Goal: Information Seeking & Learning: Find specific fact

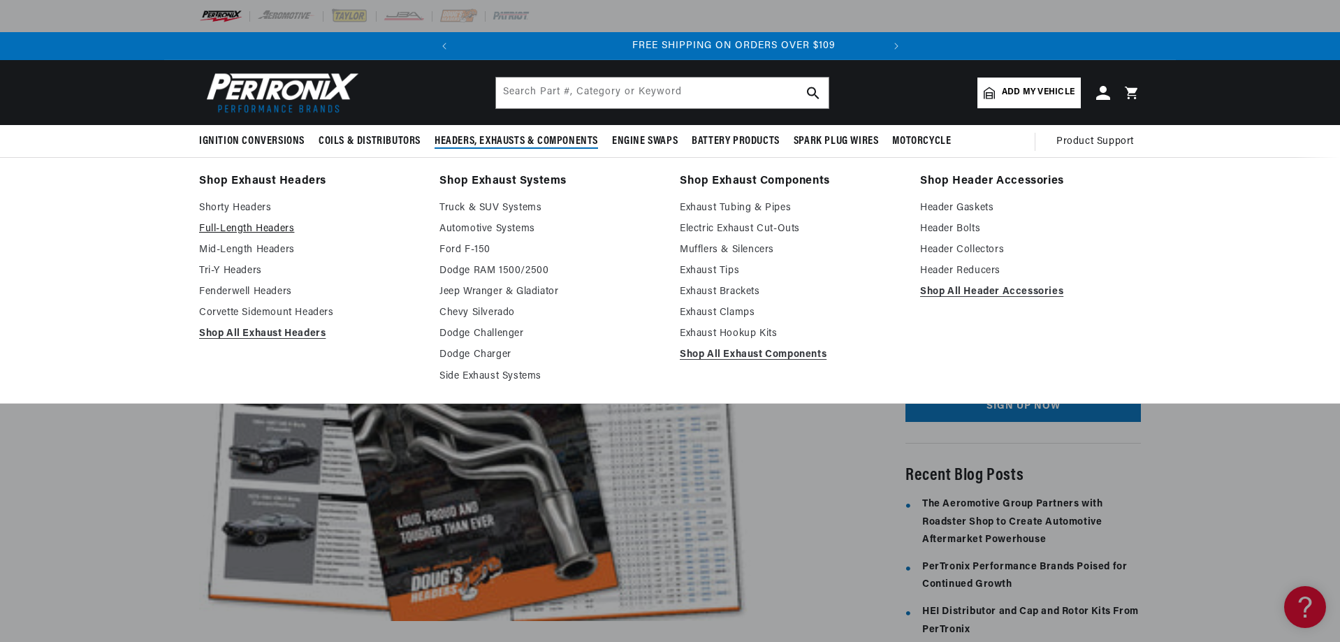
scroll to position [0, 423]
click at [241, 265] on link "Tri-Y Headers" at bounding box center [309, 271] width 221 height 17
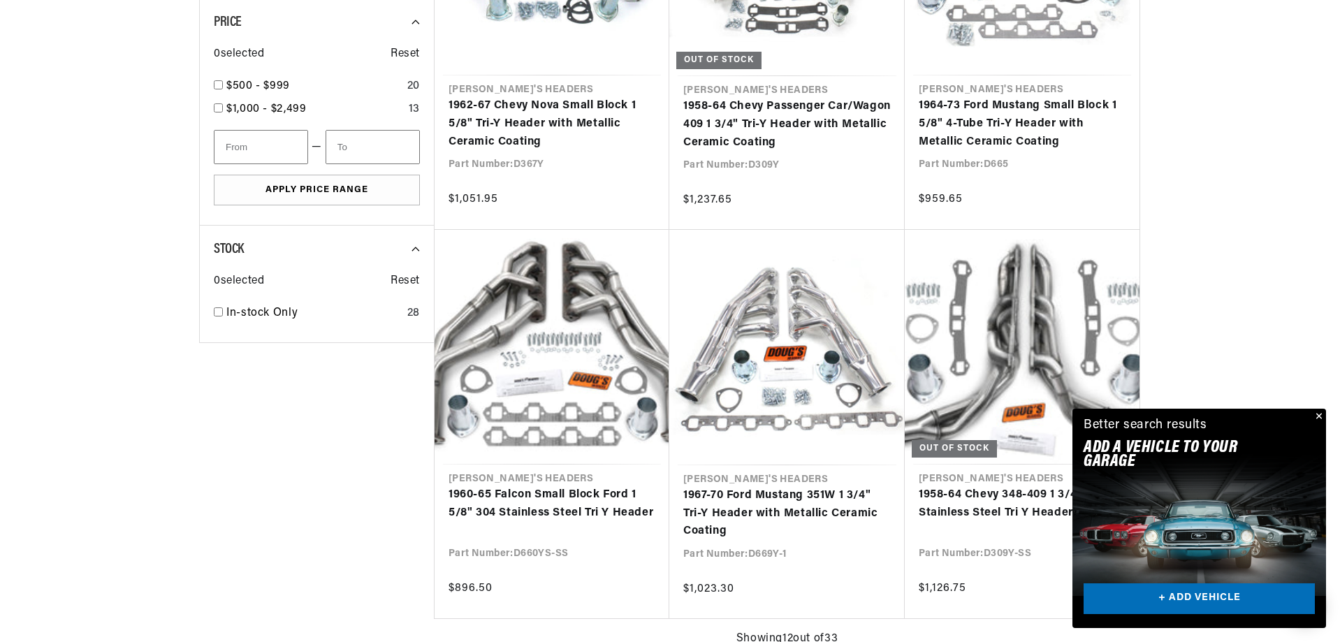
scroll to position [0, 423]
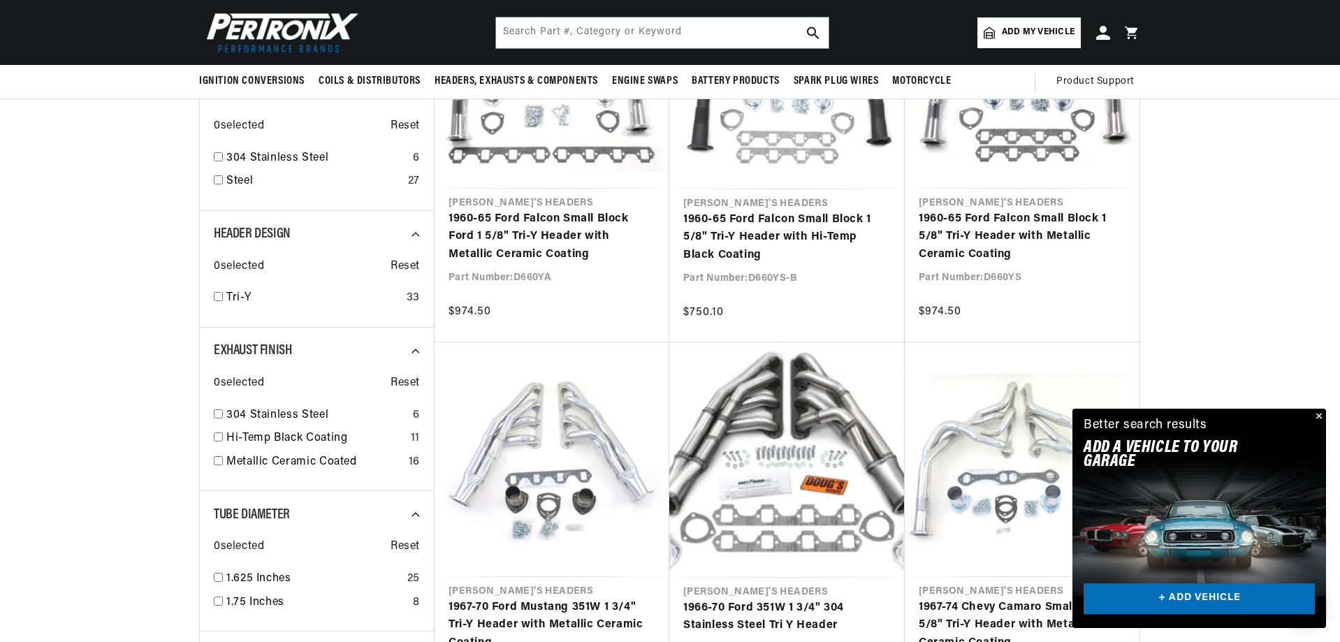
scroll to position [0, 6]
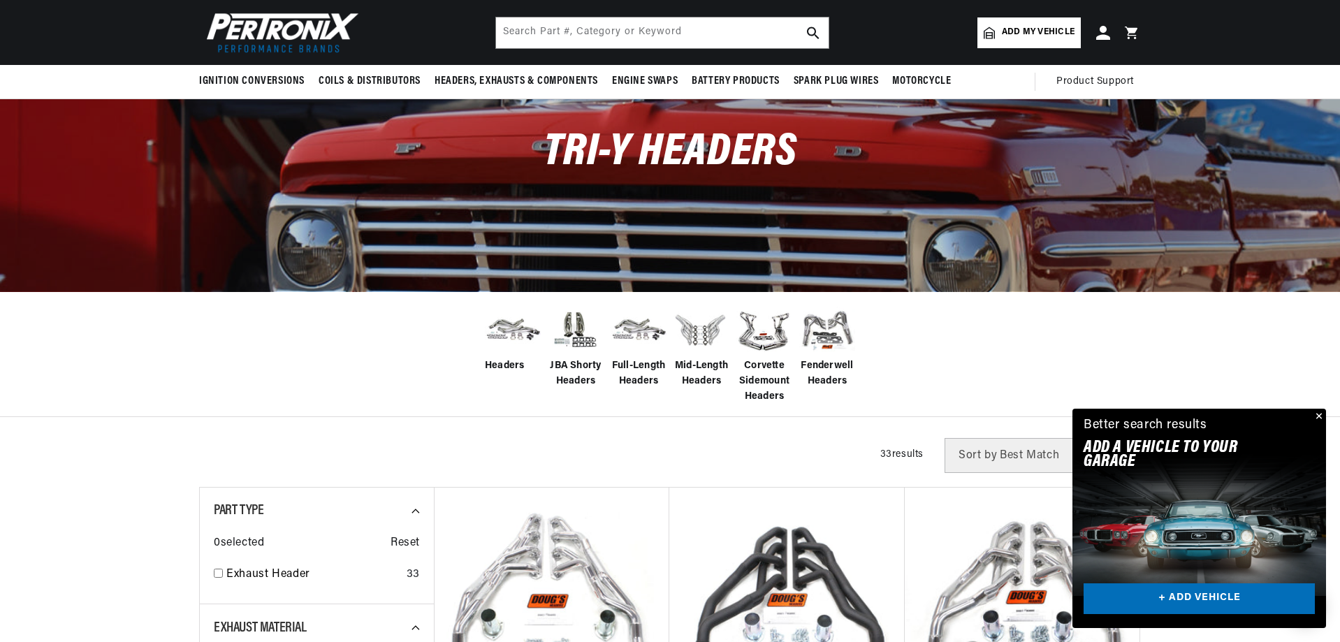
click at [640, 373] on span "Full-Length Headers" at bounding box center [639, 373] width 56 height 31
click at [632, 328] on img at bounding box center [639, 330] width 56 height 44
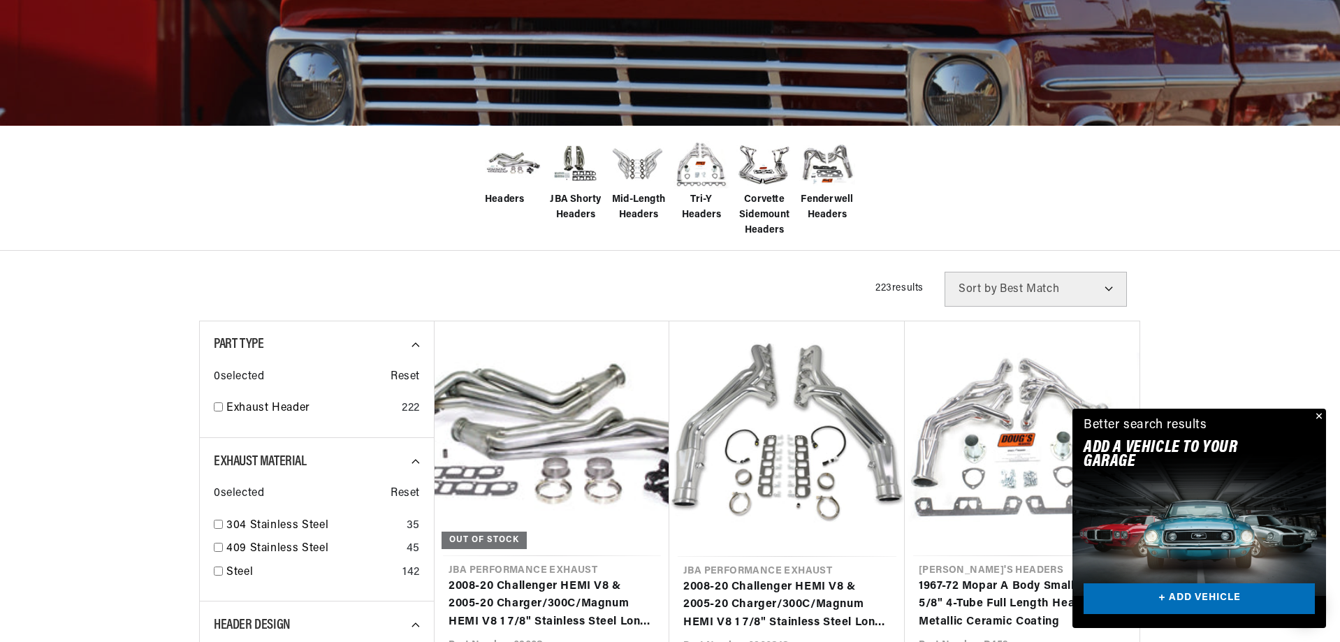
scroll to position [0, 423]
click at [509, 192] on span "Headers" at bounding box center [505, 199] width 40 height 15
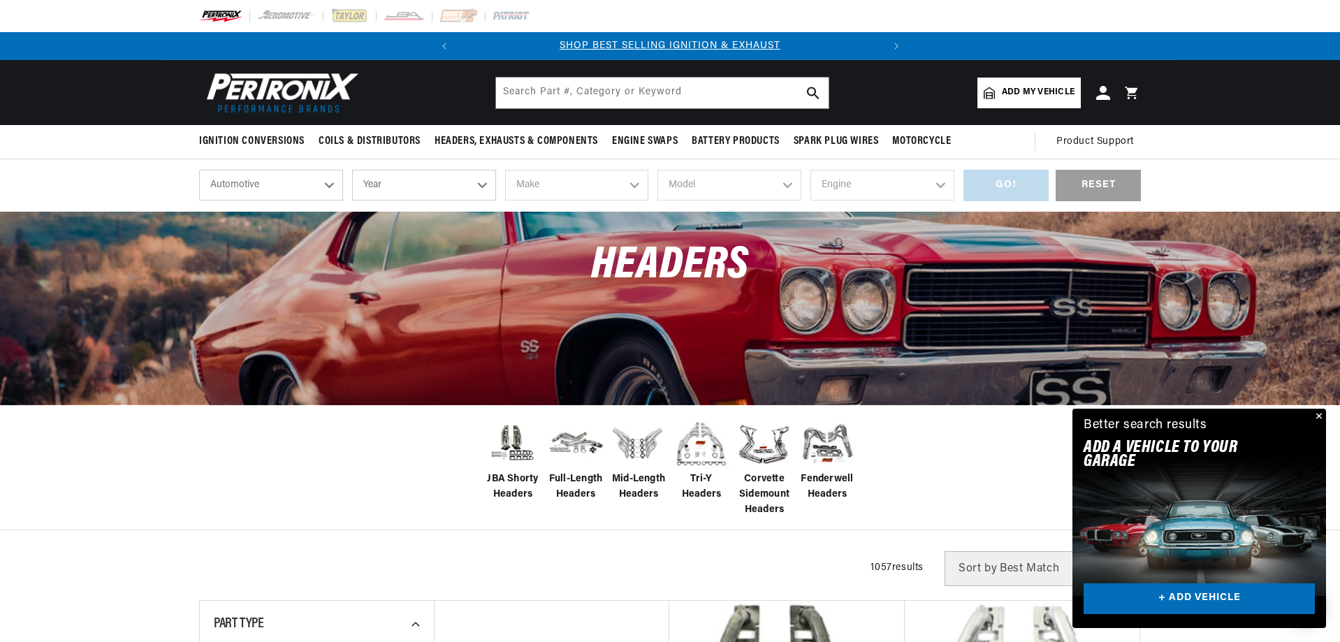
click at [701, 475] on span "Tri-Y Headers" at bounding box center [701, 487] width 56 height 31
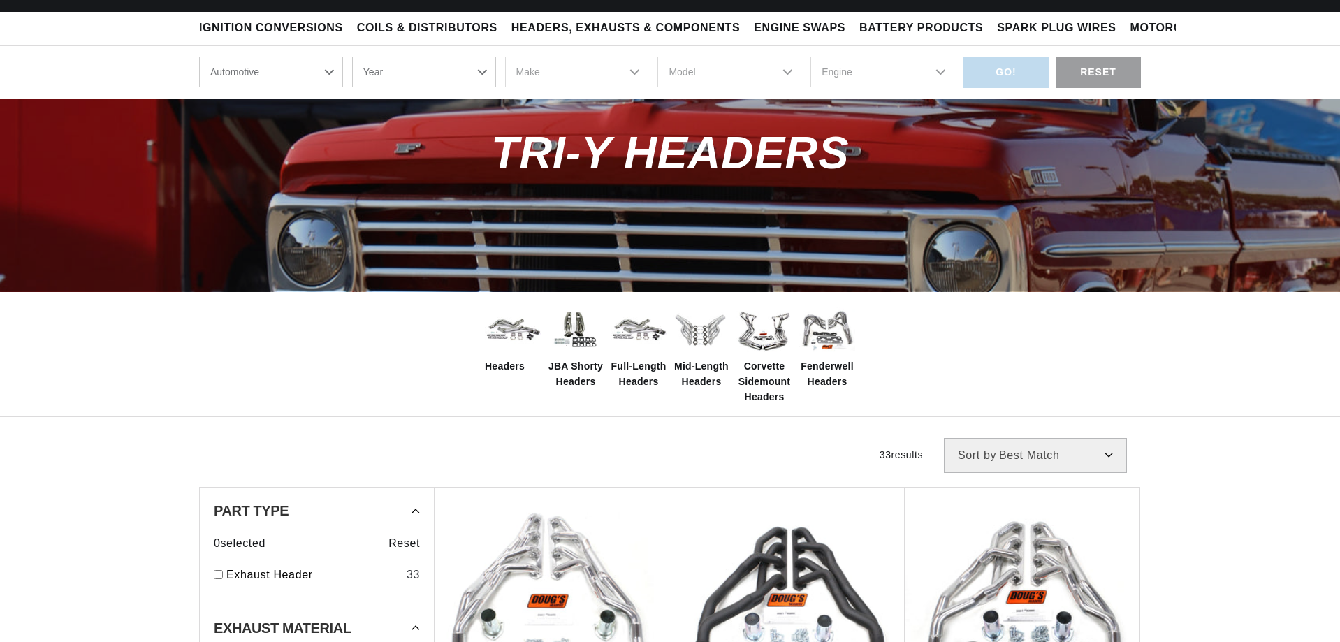
scroll to position [113, 0]
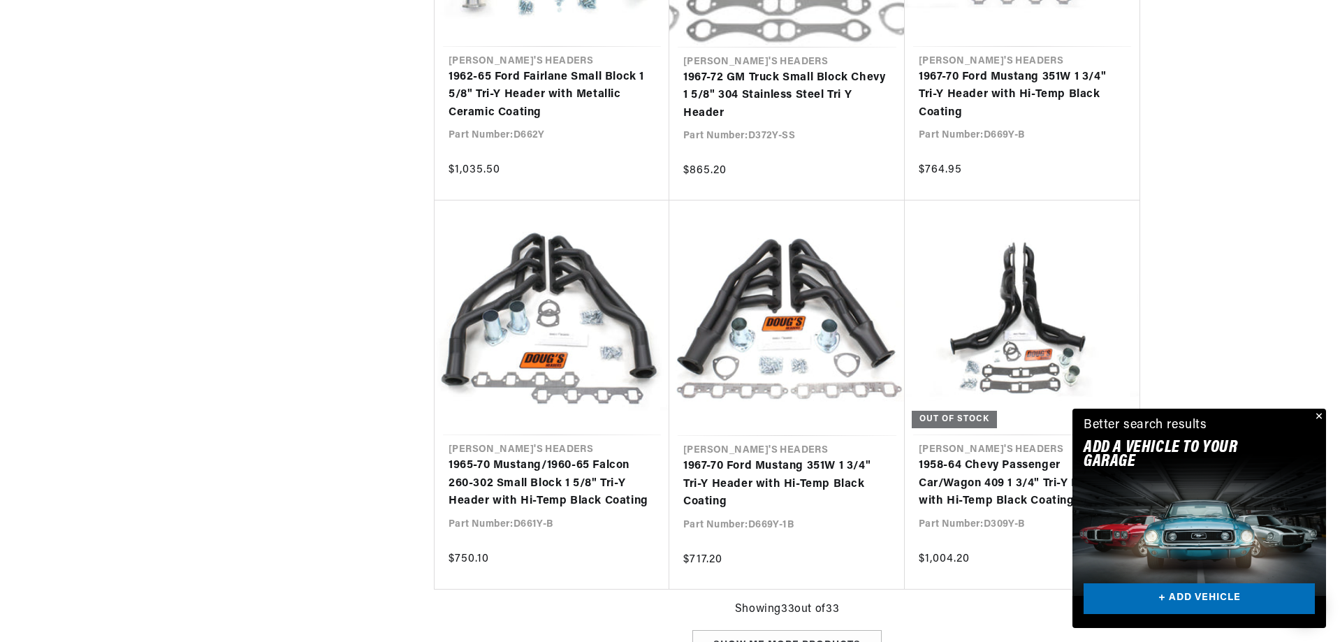
scroll to position [3126, 0]
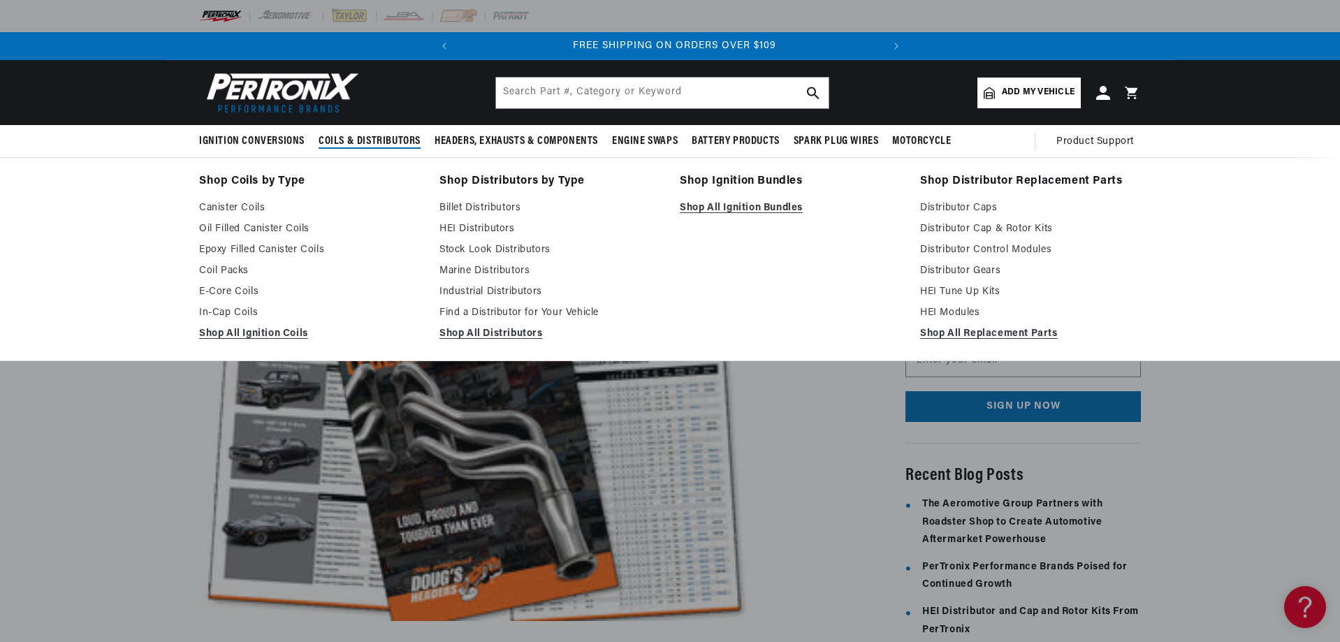
scroll to position [0, 423]
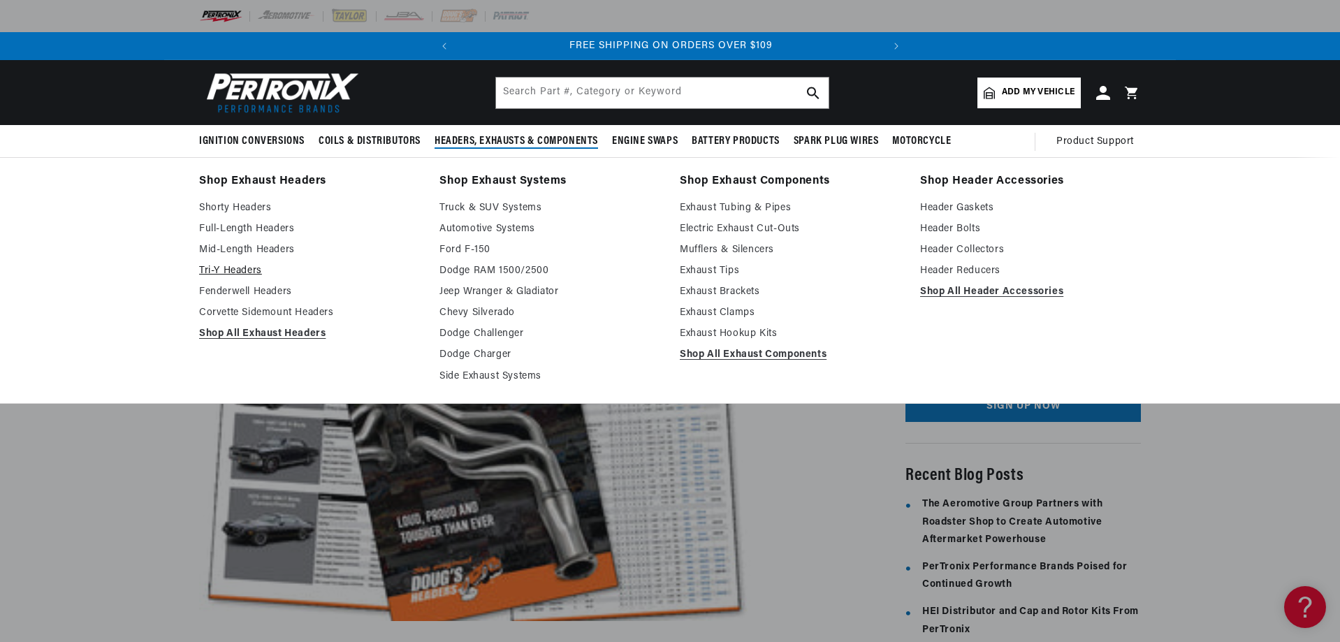
click at [228, 265] on link "Tri-Y Headers" at bounding box center [309, 271] width 221 height 17
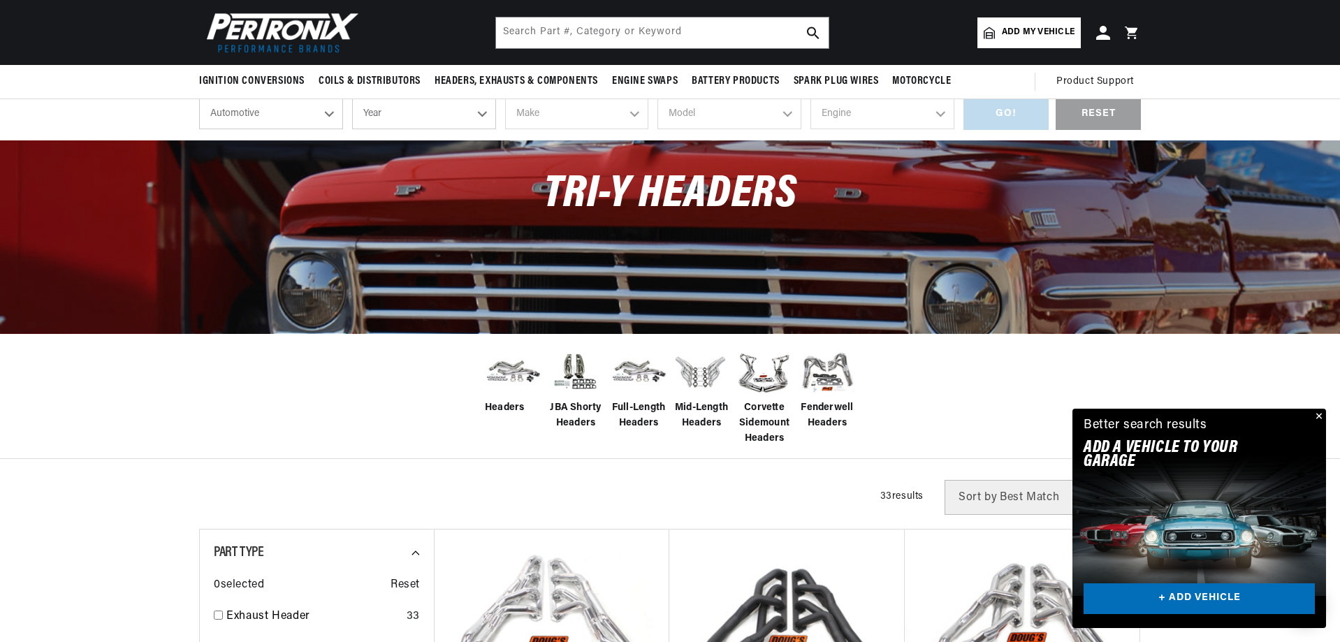
scroll to position [70, 0]
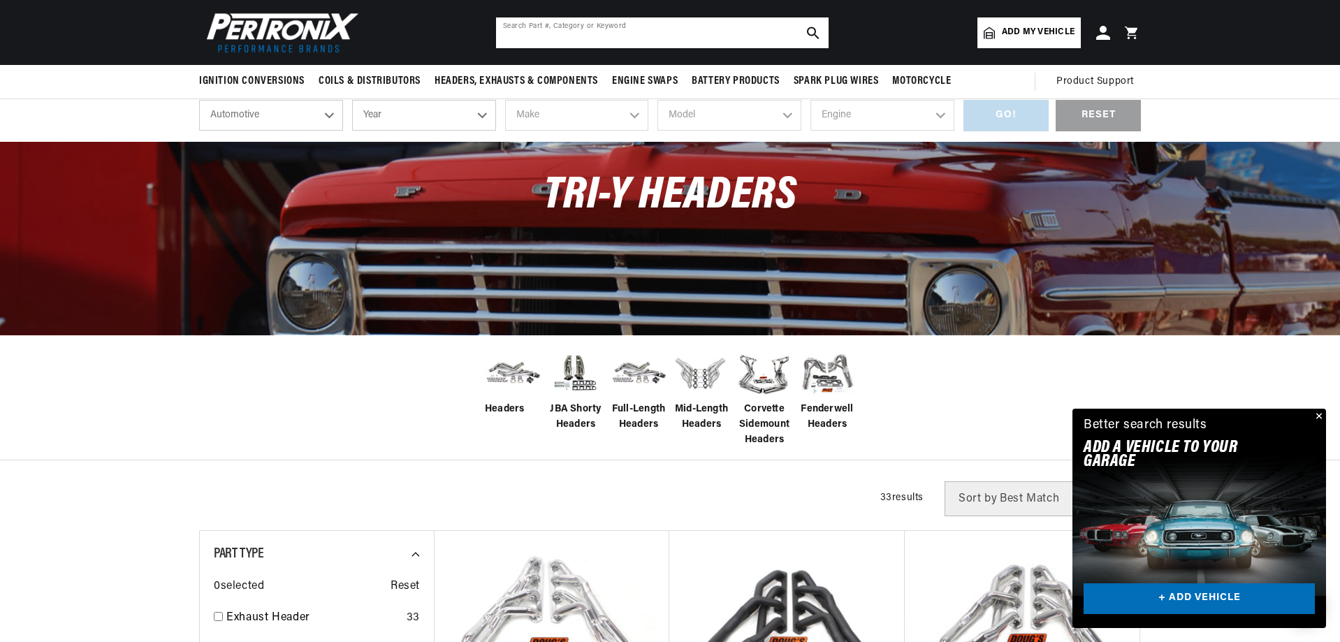
click at [650, 34] on input "text" at bounding box center [662, 32] width 333 height 31
type input "9430e"
click at [812, 31] on icon "search button" at bounding box center [813, 33] width 13 height 13
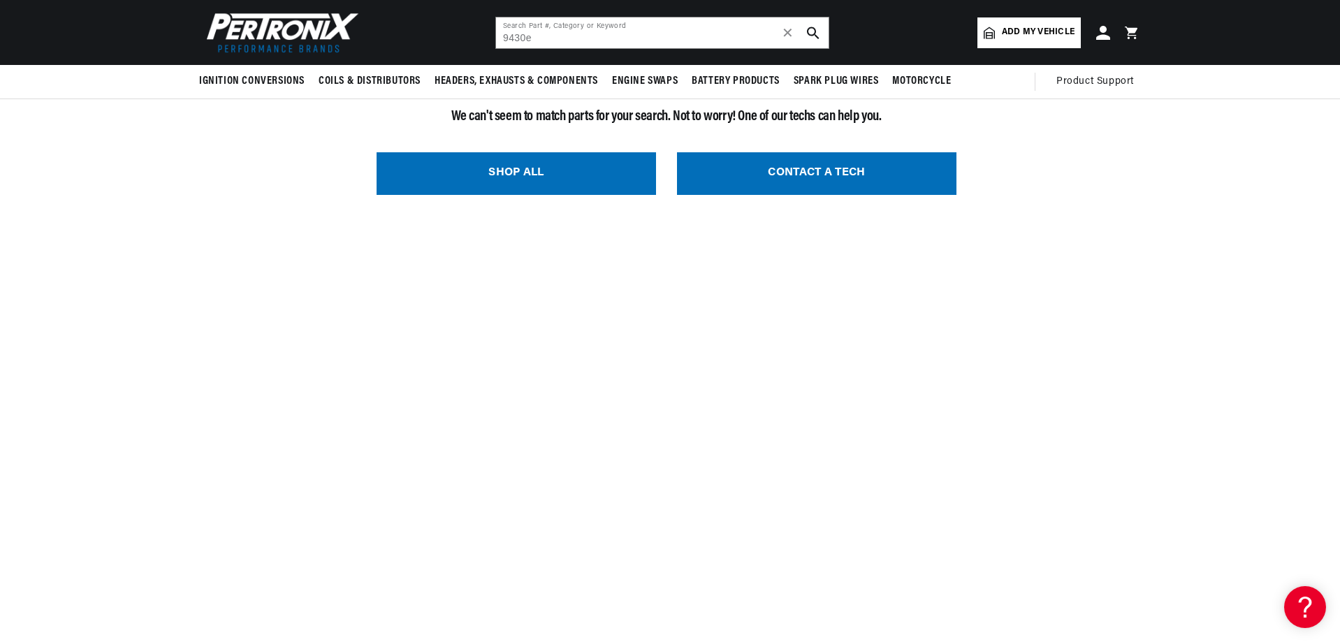
scroll to position [0, 13]
